Goal: Transaction & Acquisition: Download file/media

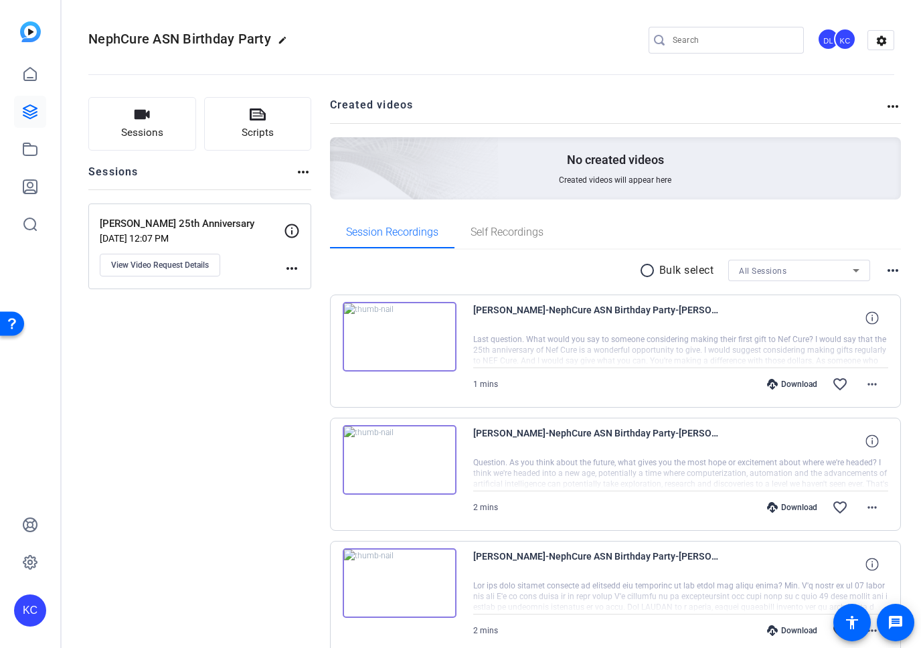
click at [885, 269] on mat-icon "more_horiz" at bounding box center [893, 270] width 16 height 16
click at [631, 269] on div at bounding box center [460, 324] width 921 height 648
click at [639, 268] on mat-icon "radio_button_unchecked" at bounding box center [649, 270] width 20 height 16
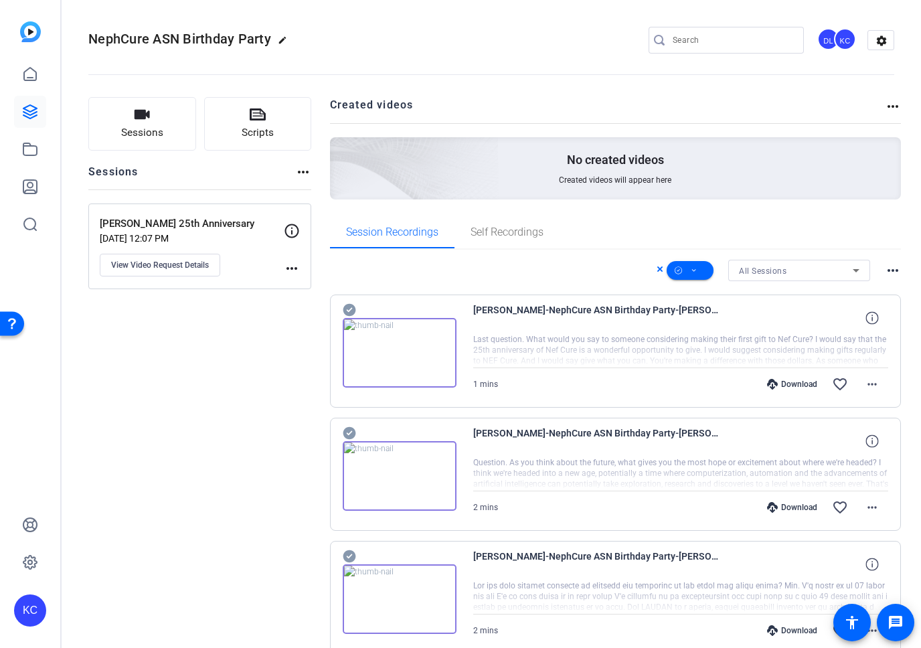
click at [776, 626] on div "Download" at bounding box center [792, 630] width 64 height 11
click at [885, 265] on mat-icon "more_horiz" at bounding box center [893, 270] width 16 height 16
click at [836, 221] on div at bounding box center [460, 324] width 921 height 648
click at [657, 266] on icon at bounding box center [660, 269] width 7 height 16
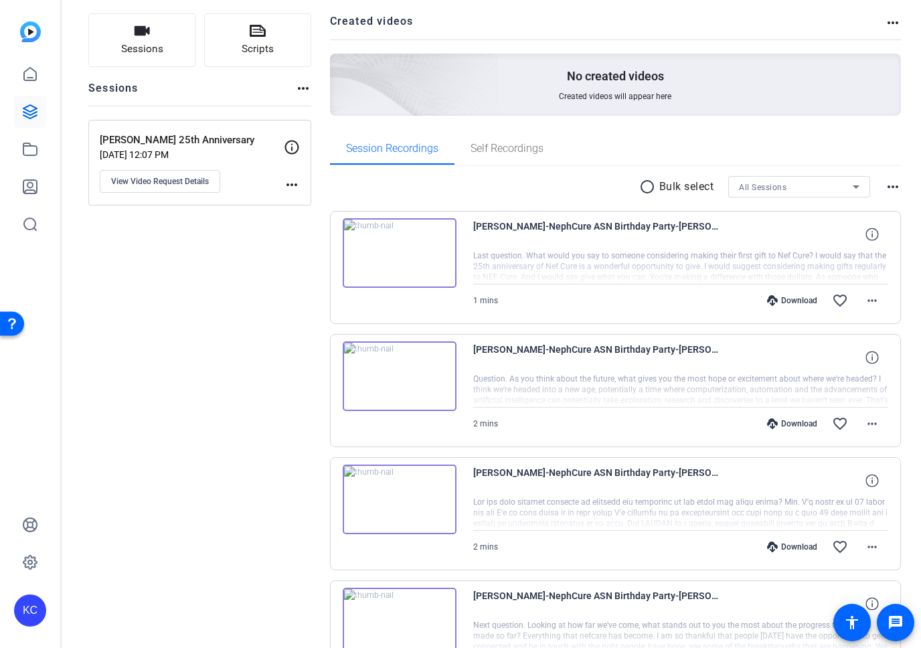
scroll to position [435, 0]
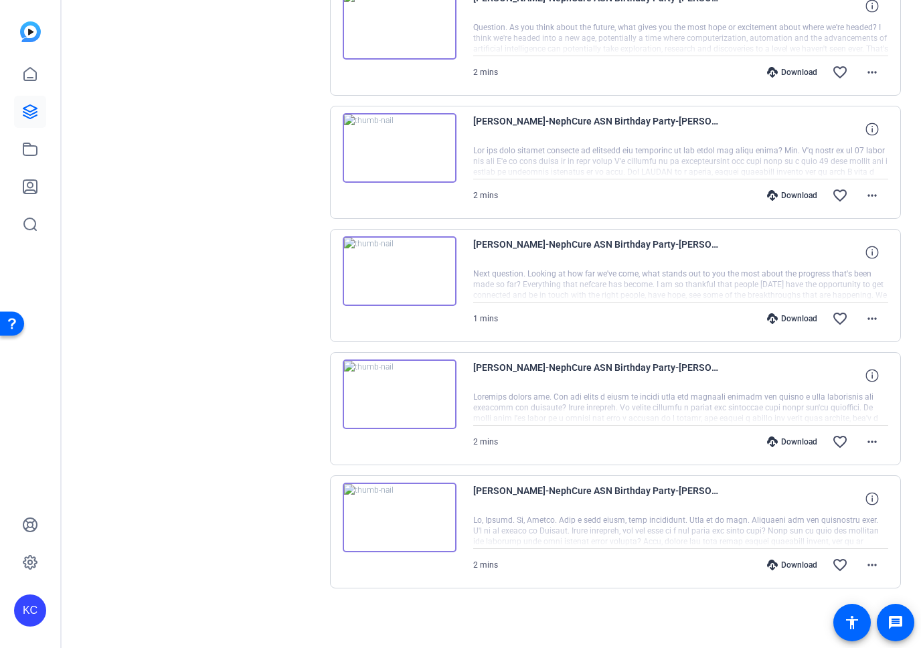
click at [772, 441] on div "Download" at bounding box center [792, 441] width 64 height 11
click at [868, 441] on mat-icon "more_horiz" at bounding box center [872, 442] width 16 height 16
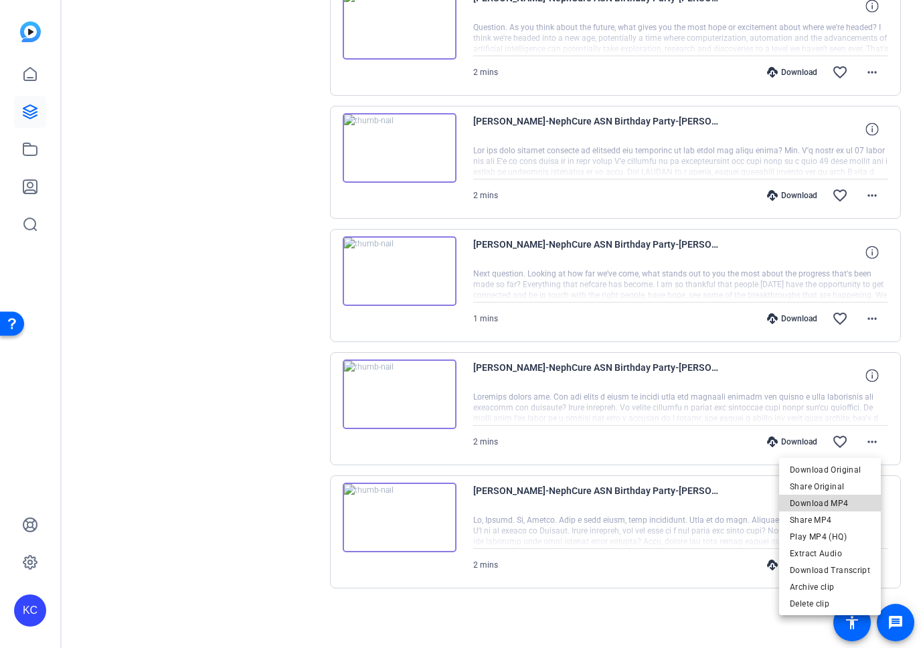
click at [834, 505] on span "Download MP4" at bounding box center [830, 503] width 80 height 16
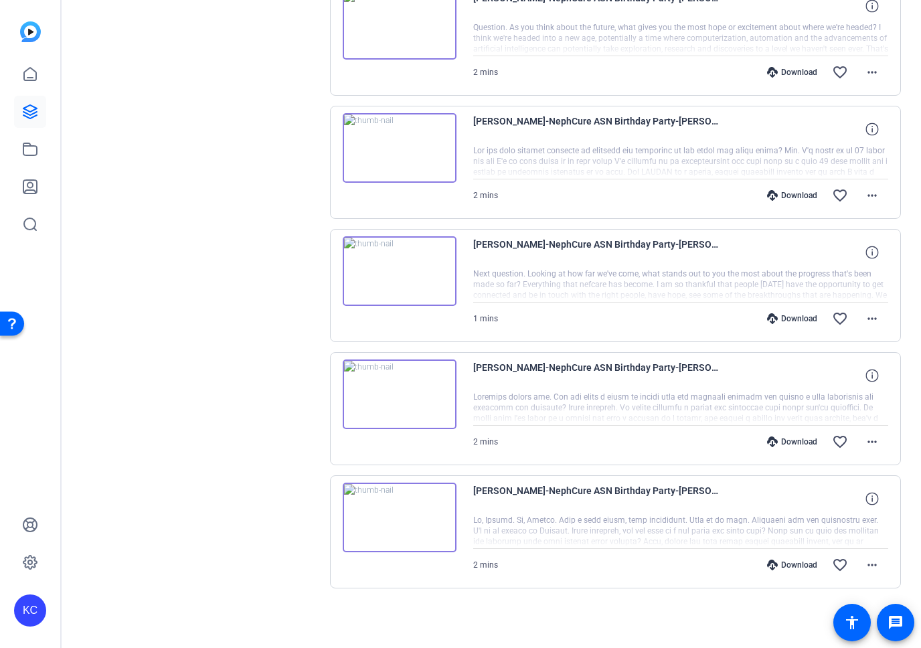
click at [786, 317] on div "Download" at bounding box center [792, 318] width 64 height 11
click at [864, 317] on mat-icon "more_horiz" at bounding box center [872, 319] width 16 height 16
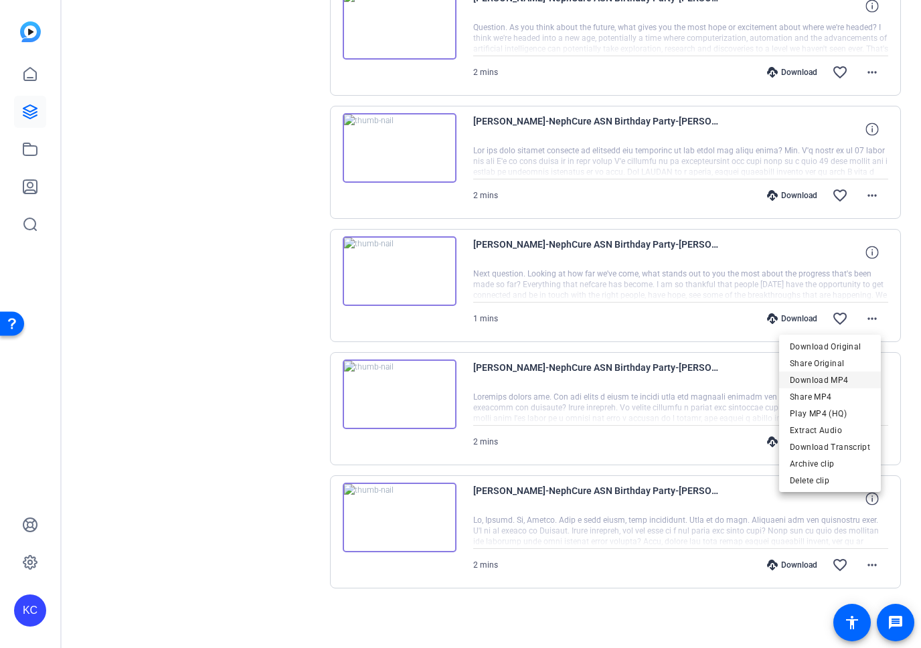
click at [831, 379] on span "Download MP4" at bounding box center [830, 380] width 80 height 16
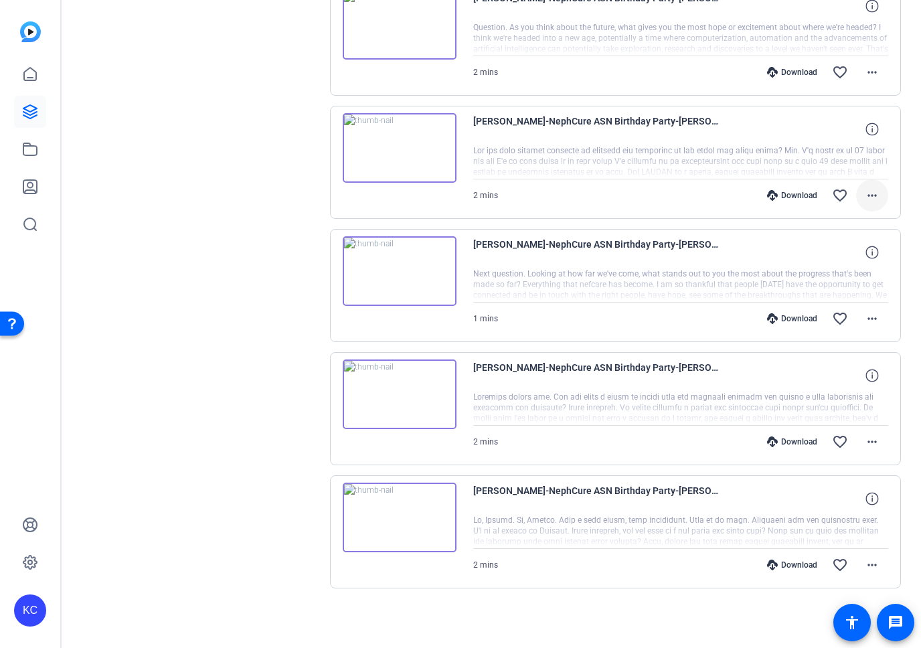
click at [864, 191] on mat-icon "more_horiz" at bounding box center [872, 195] width 16 height 16
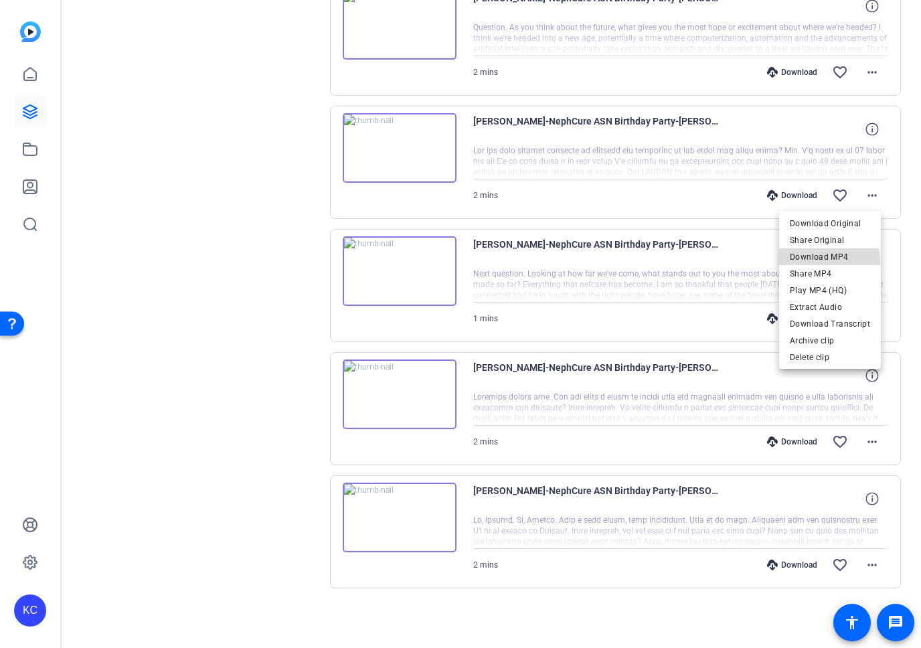
click at [817, 262] on span "Download MP4" at bounding box center [830, 257] width 80 height 16
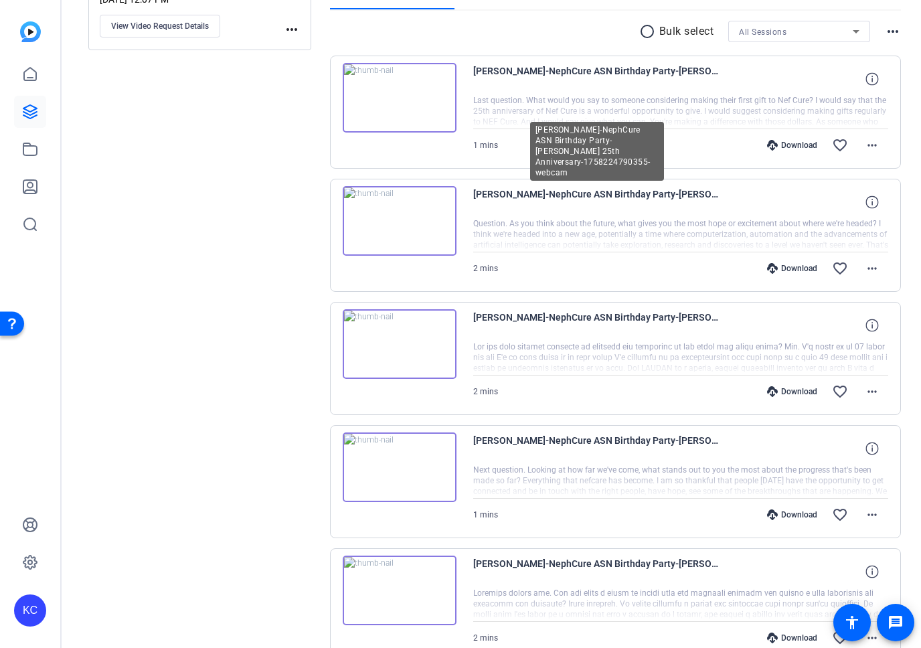
scroll to position [215, 0]
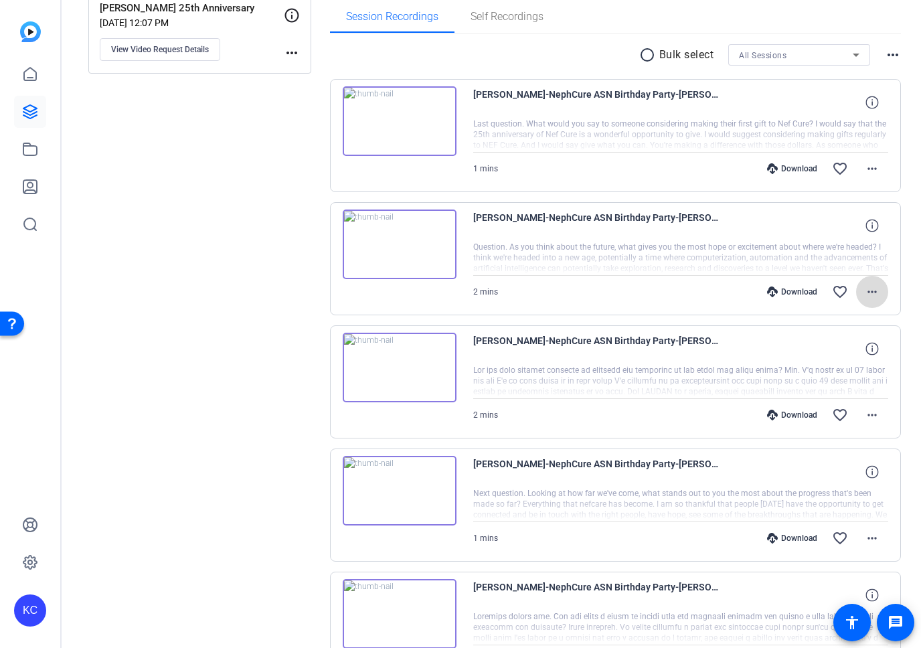
click at [864, 296] on mat-icon "more_horiz" at bounding box center [872, 292] width 16 height 16
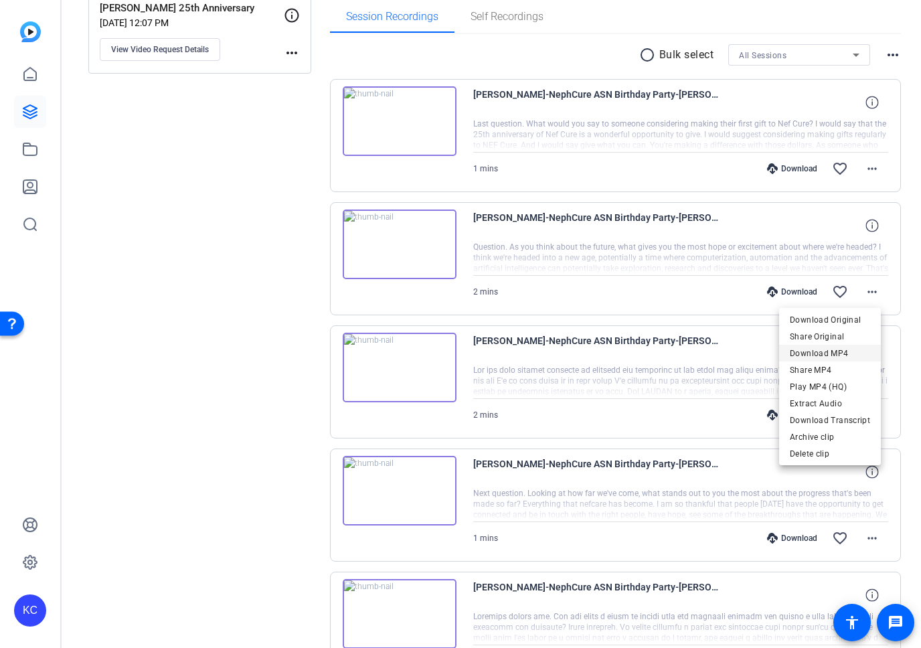
click at [825, 357] on span "Download MP4" at bounding box center [830, 353] width 80 height 16
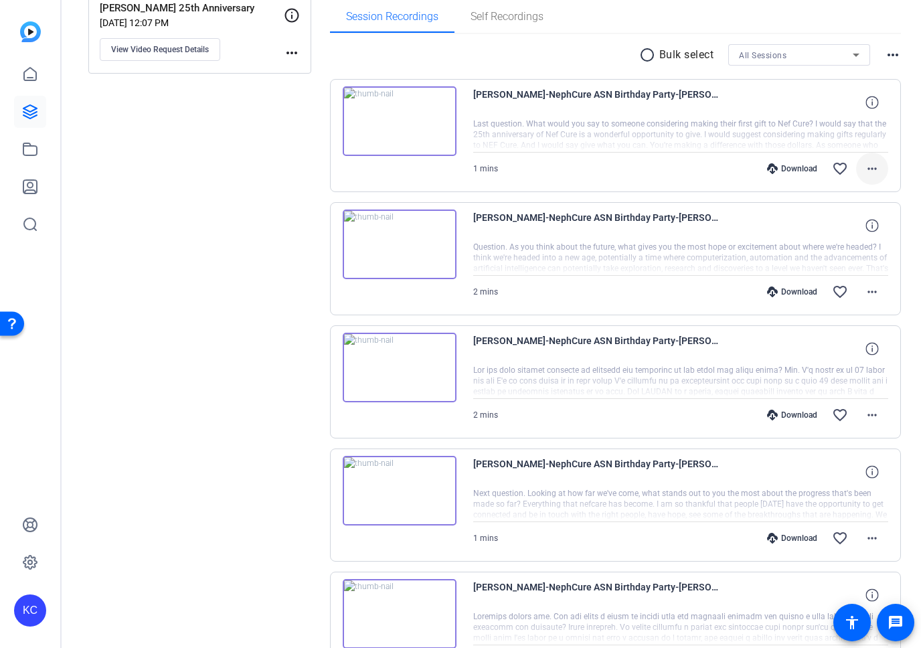
click at [869, 177] on span at bounding box center [872, 169] width 32 height 32
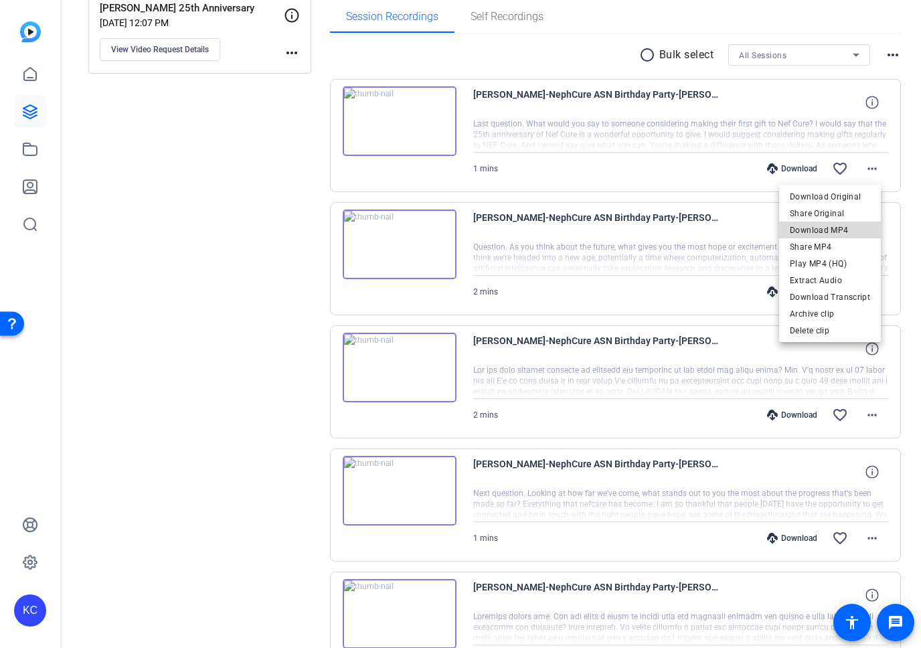
click at [843, 232] on span "Download MP4" at bounding box center [830, 230] width 80 height 16
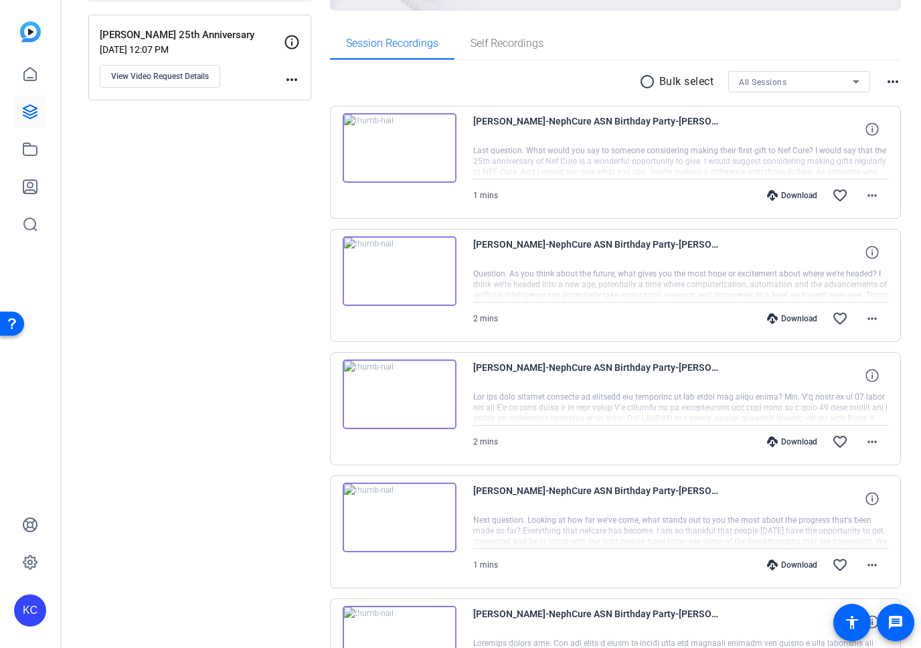
scroll to position [175, 0]
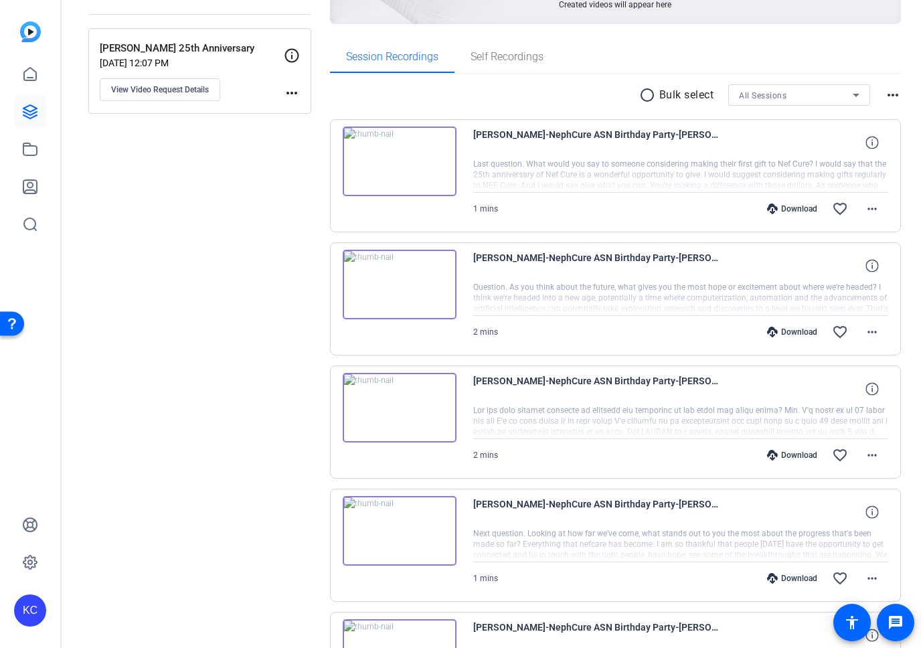
click at [698, 44] on div "Session Recordings Self Recordings" at bounding box center [616, 57] width 572 height 32
